Goal: Navigation & Orientation: Understand site structure

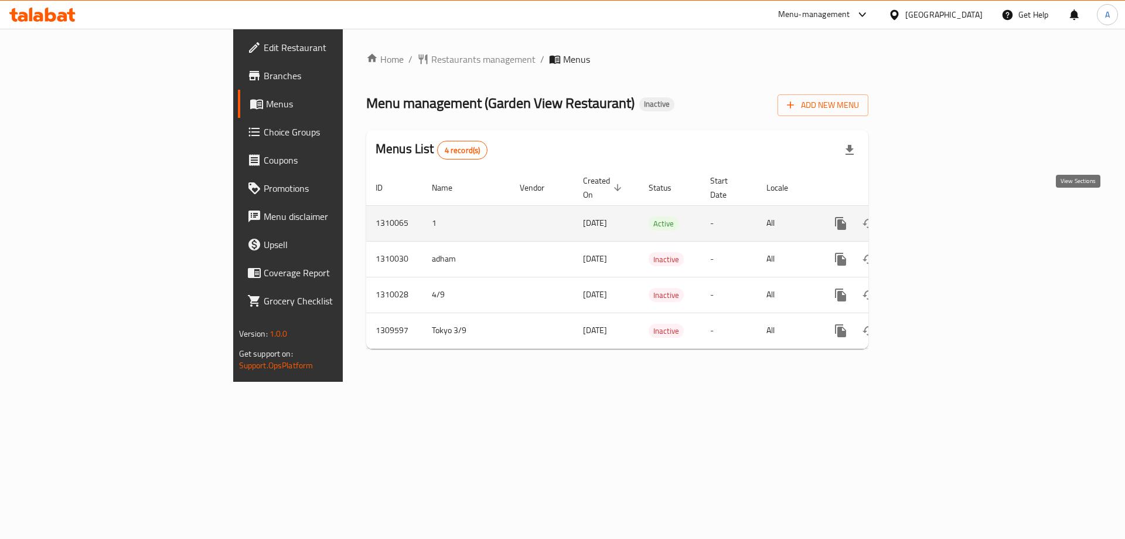
click at [932, 216] on icon "enhanced table" at bounding box center [925, 223] width 14 height 14
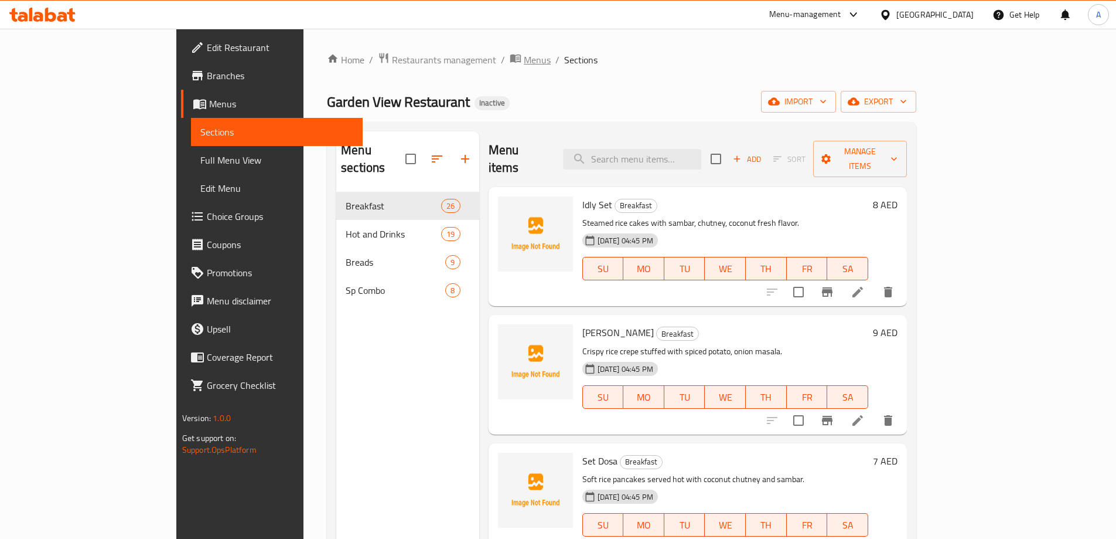
click at [524, 53] on span "Menus" at bounding box center [537, 60] width 27 height 14
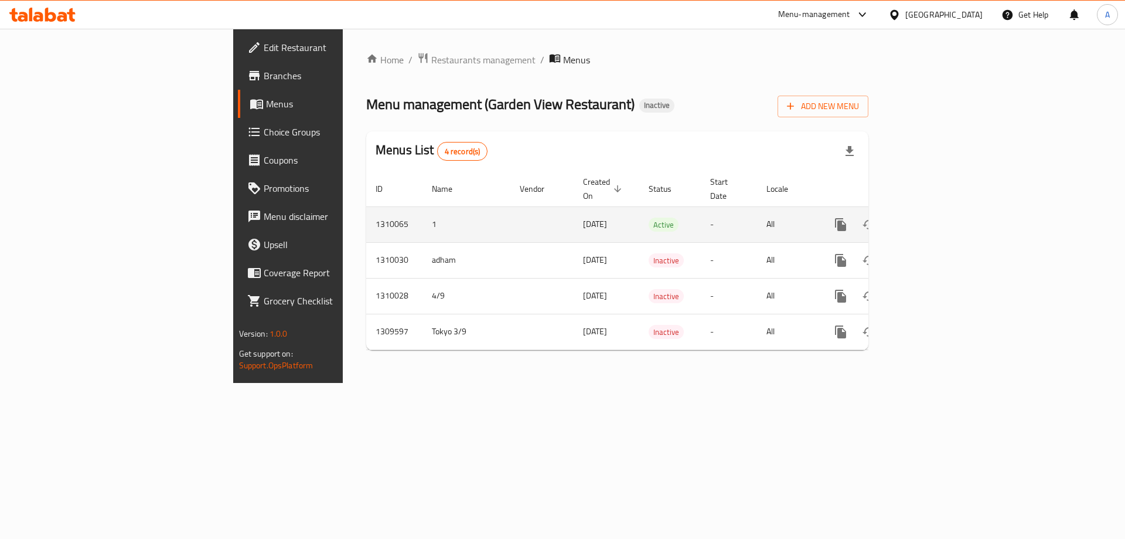
click at [931, 219] on icon "enhanced table" at bounding box center [925, 224] width 11 height 11
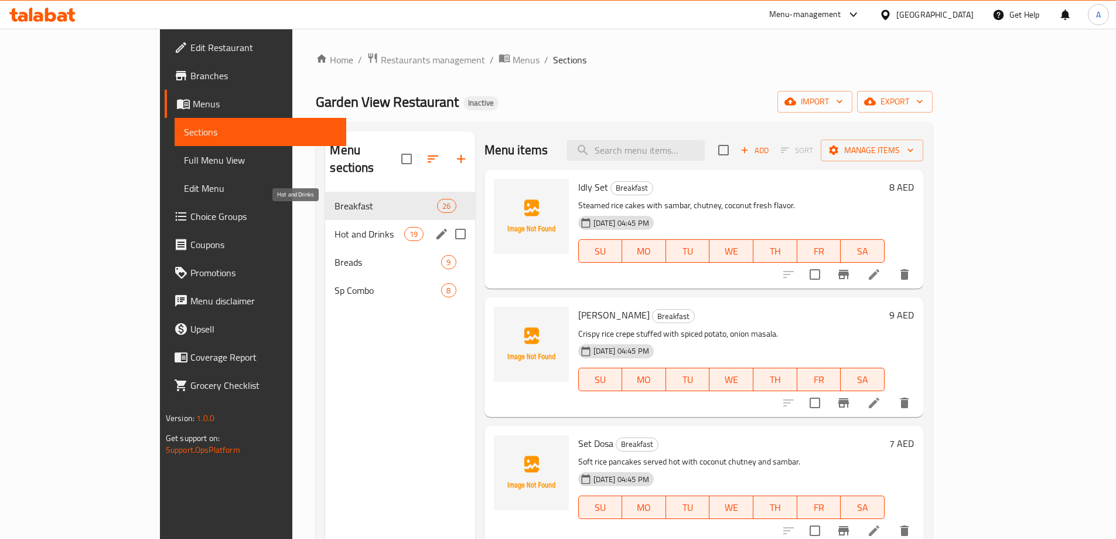
click at [335, 227] on span "Hot and Drinks" at bounding box center [370, 234] width 70 height 14
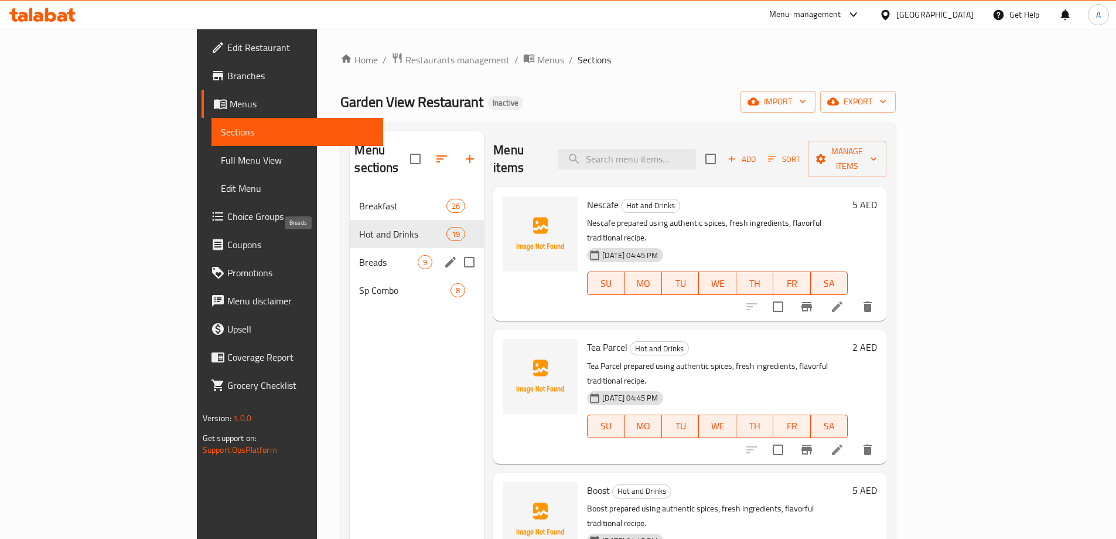
click at [359, 255] on span "Breads" at bounding box center [388, 262] width 59 height 14
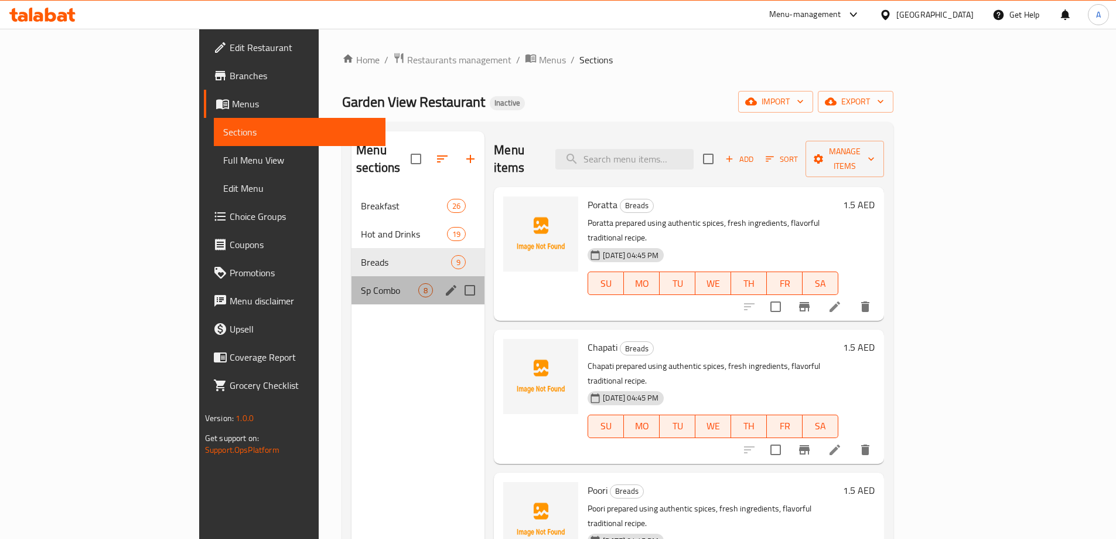
click at [352, 276] on div "Sp Combo 8" at bounding box center [418, 290] width 133 height 28
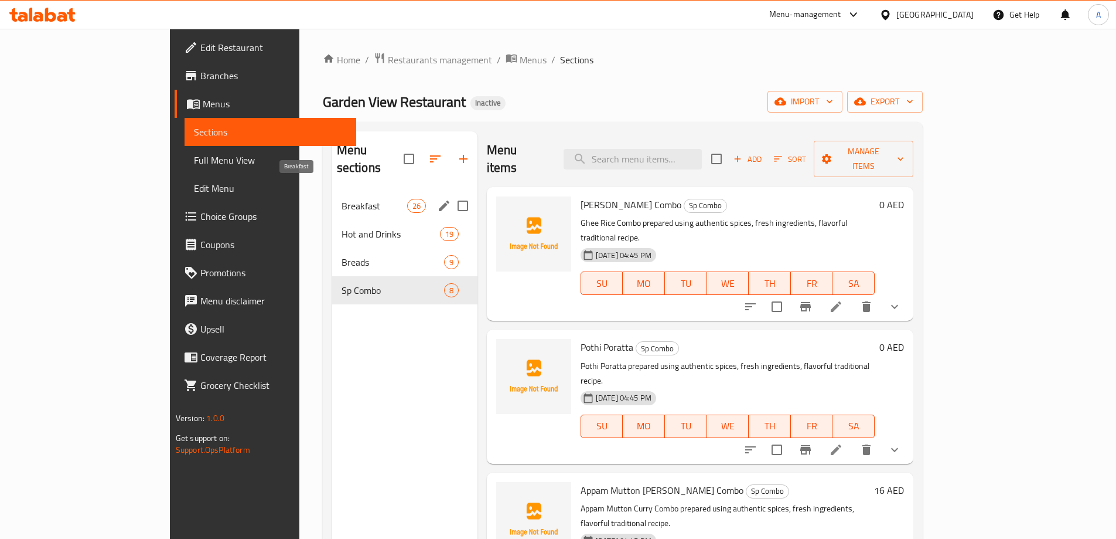
click at [342, 199] on span "Breakfast" at bounding box center [375, 206] width 66 height 14
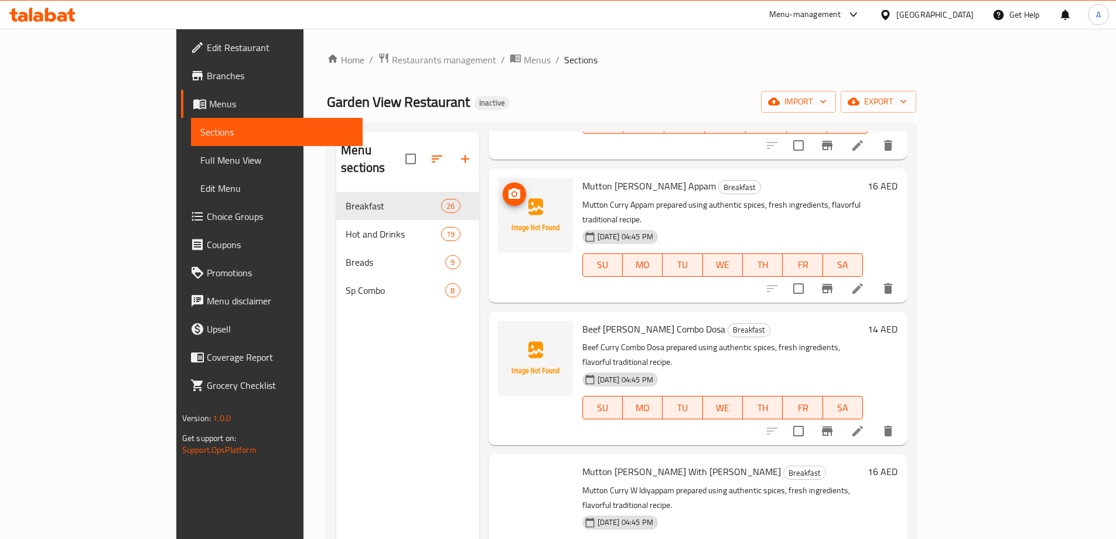
scroll to position [2819, 0]
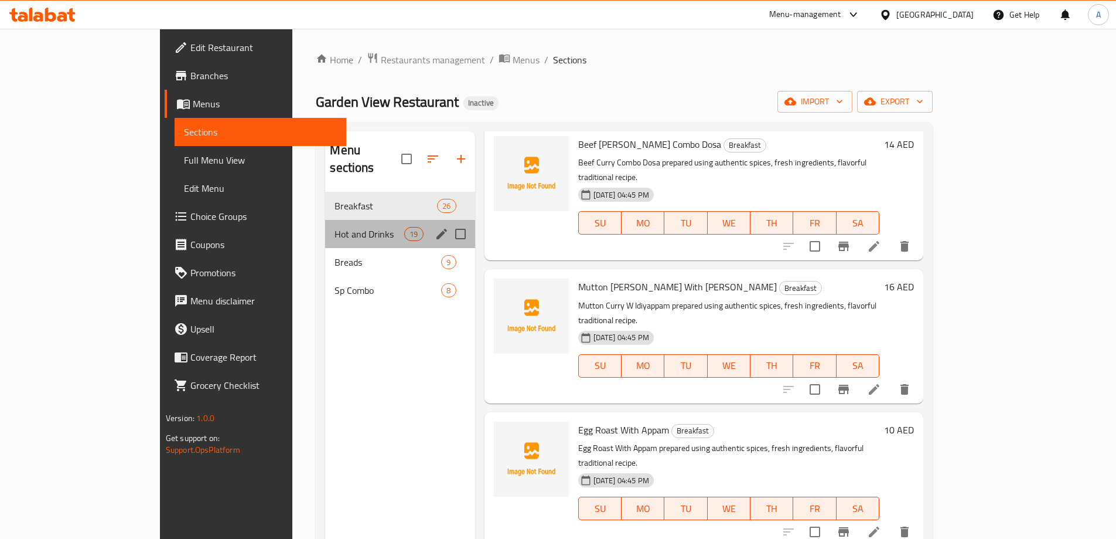
click at [325, 220] on div "Hot and Drinks 19" at bounding box center [399, 234] width 149 height 28
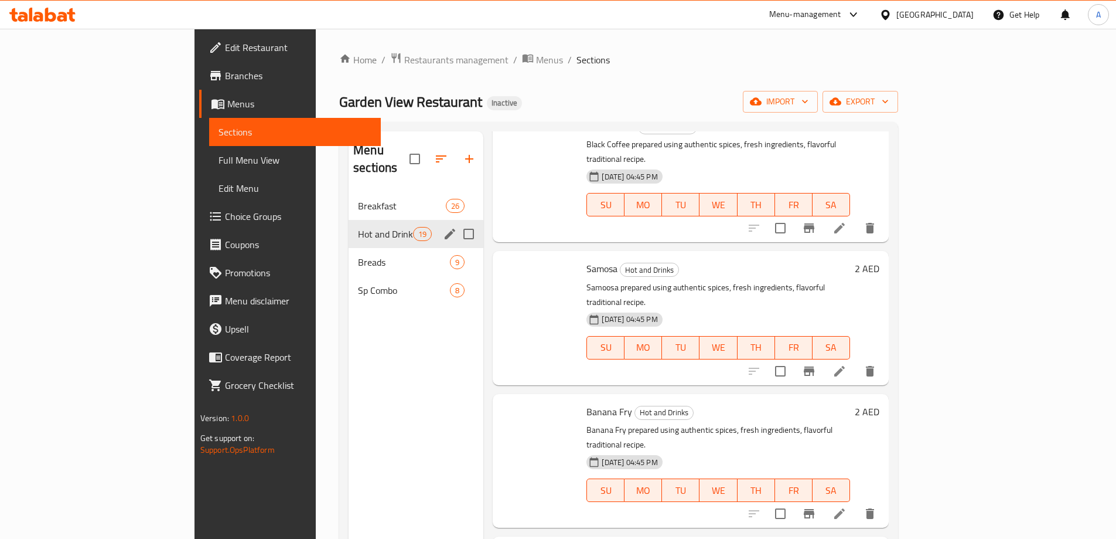
scroll to position [1923, 0]
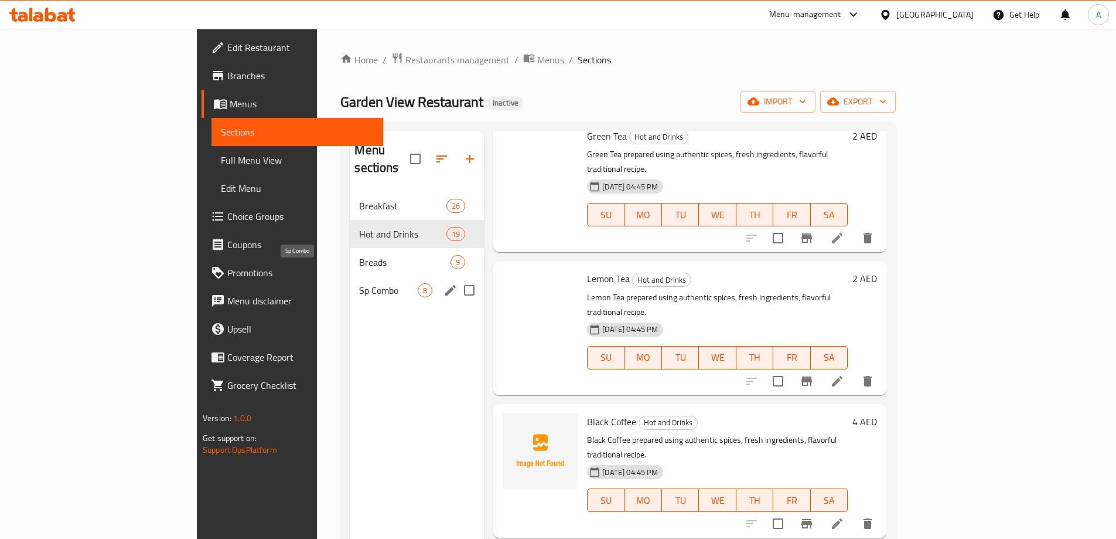
drag, startPoint x: 293, startPoint y: 216, endPoint x: 283, endPoint y: 244, distance: 29.8
click at [359, 227] on span "Hot and Drinks" at bounding box center [402, 234] width 87 height 14
click at [359, 255] on span "Breads" at bounding box center [388, 262] width 59 height 14
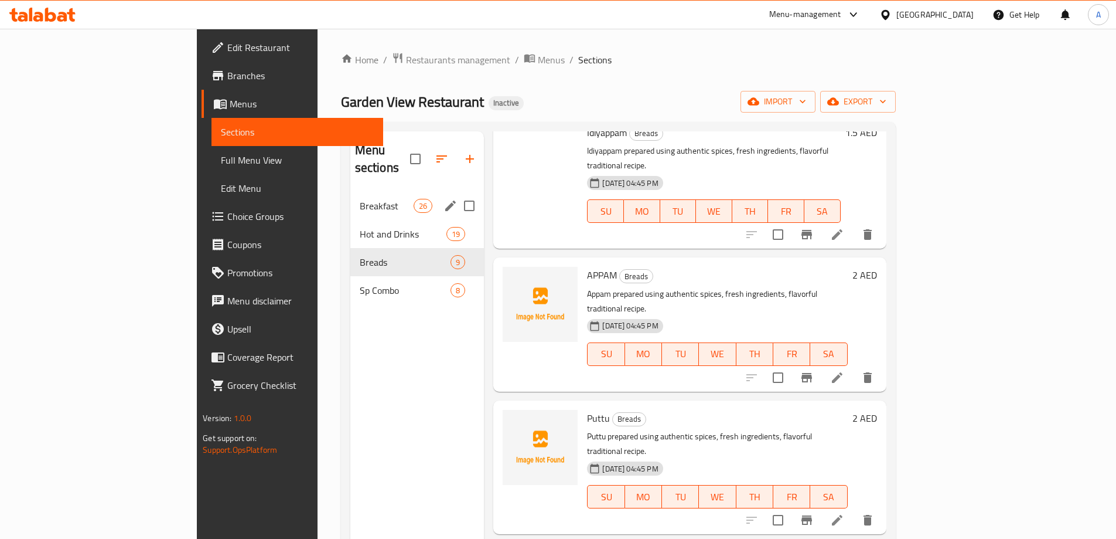
click at [360, 199] on span "Breakfast" at bounding box center [387, 206] width 54 height 14
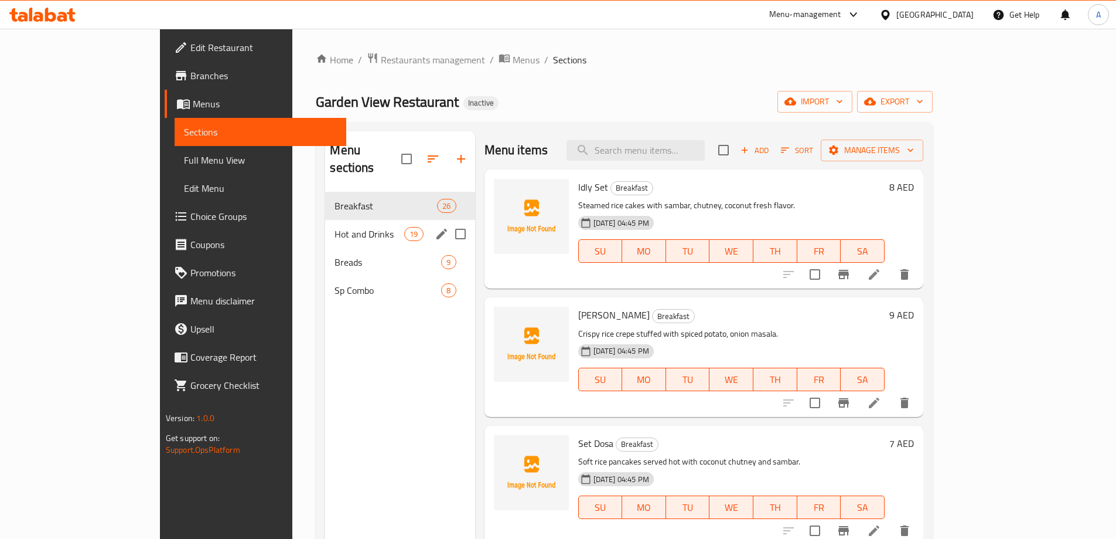
drag, startPoint x: 309, startPoint y: 213, endPoint x: 238, endPoint y: 236, distance: 74.3
click at [335, 227] on span "Hot and Drinks" at bounding box center [370, 234] width 70 height 14
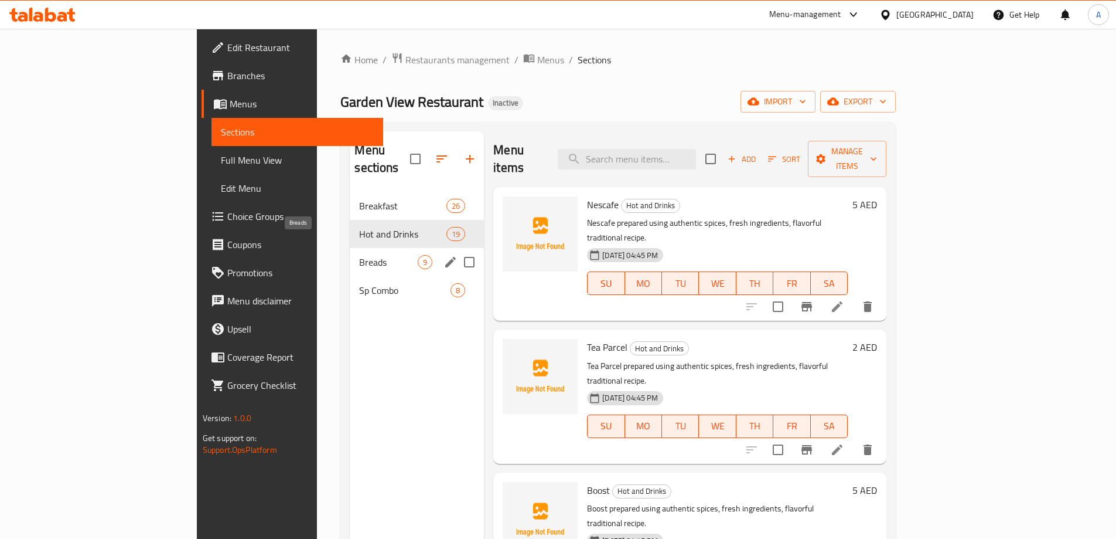
click at [359, 255] on span "Breads" at bounding box center [388, 262] width 59 height 14
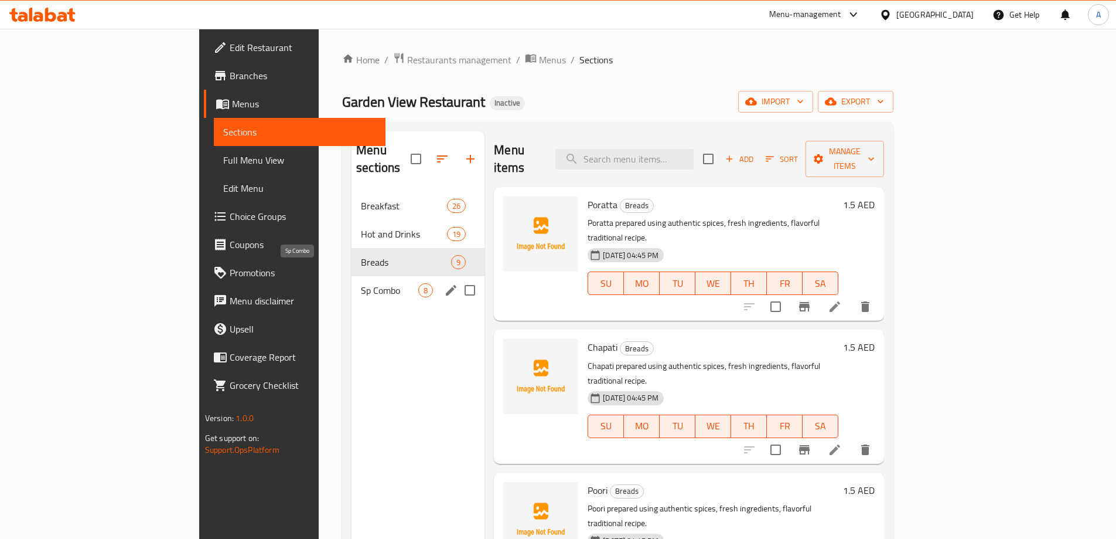
click at [361, 283] on span "Sp Combo" at bounding box center [389, 290] width 57 height 14
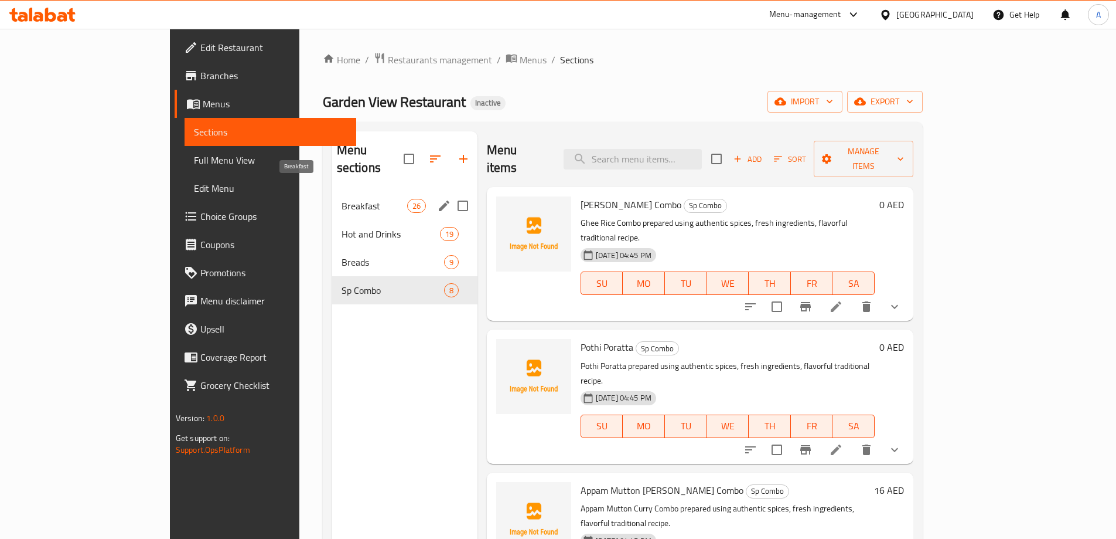
click at [342, 199] on span "Breakfast" at bounding box center [375, 206] width 66 height 14
